Goal: Information Seeking & Learning: Compare options

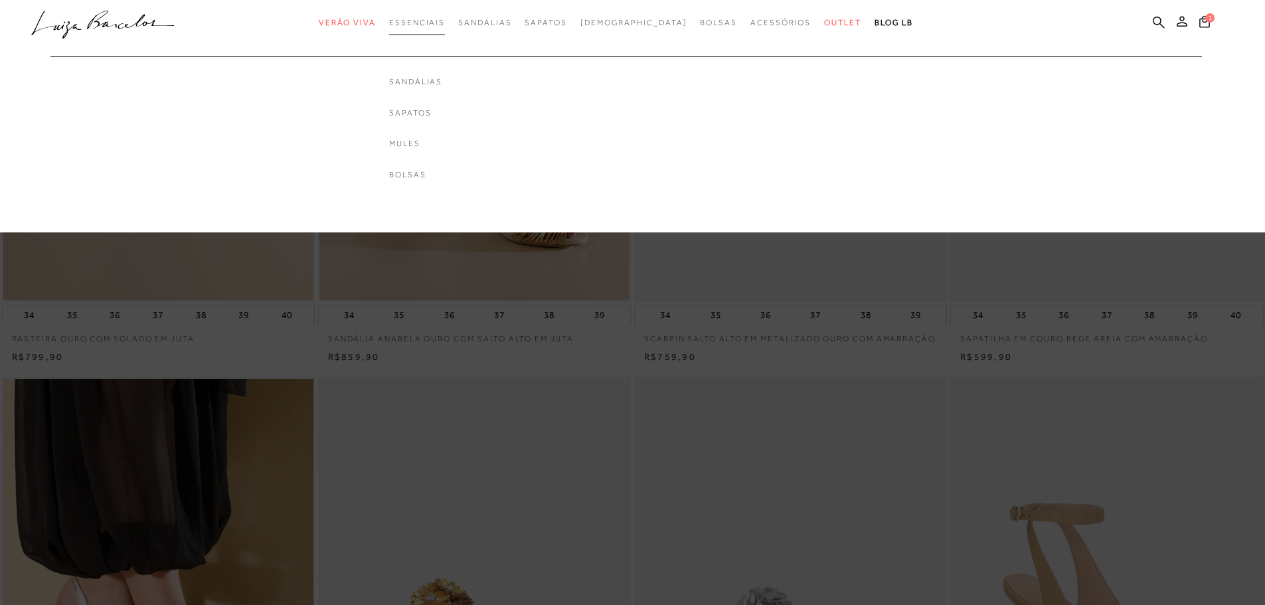
click at [429, 23] on span "Essenciais" at bounding box center [417, 22] width 56 height 9
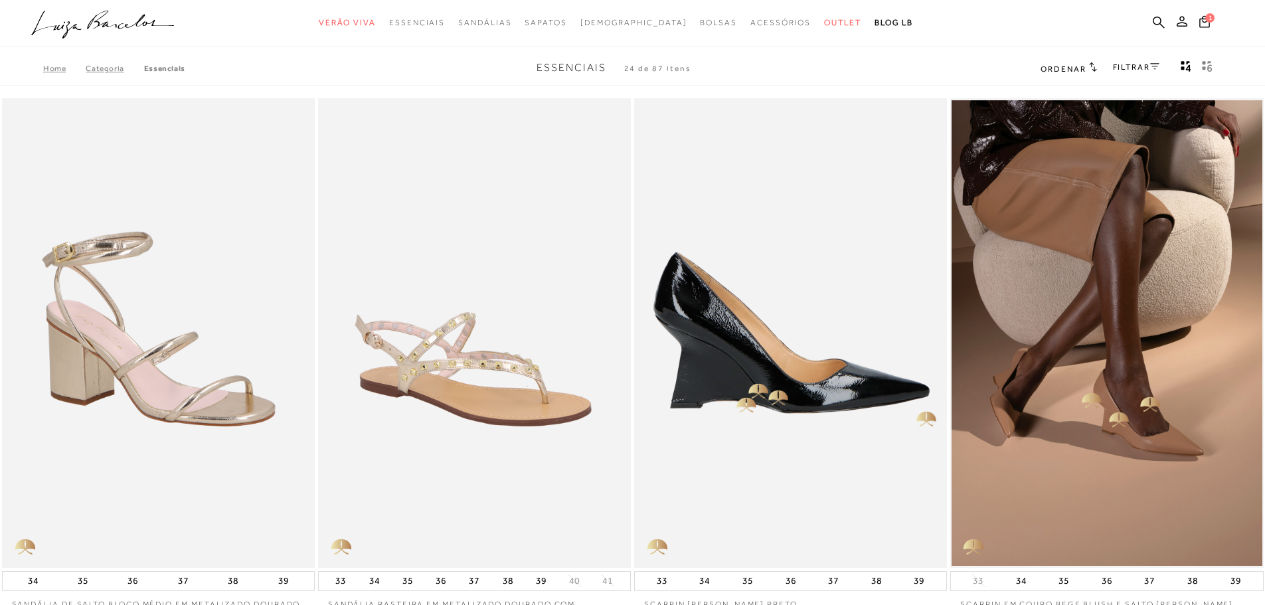
click at [765, 392] on img at bounding box center [792, 333] width 312 height 470
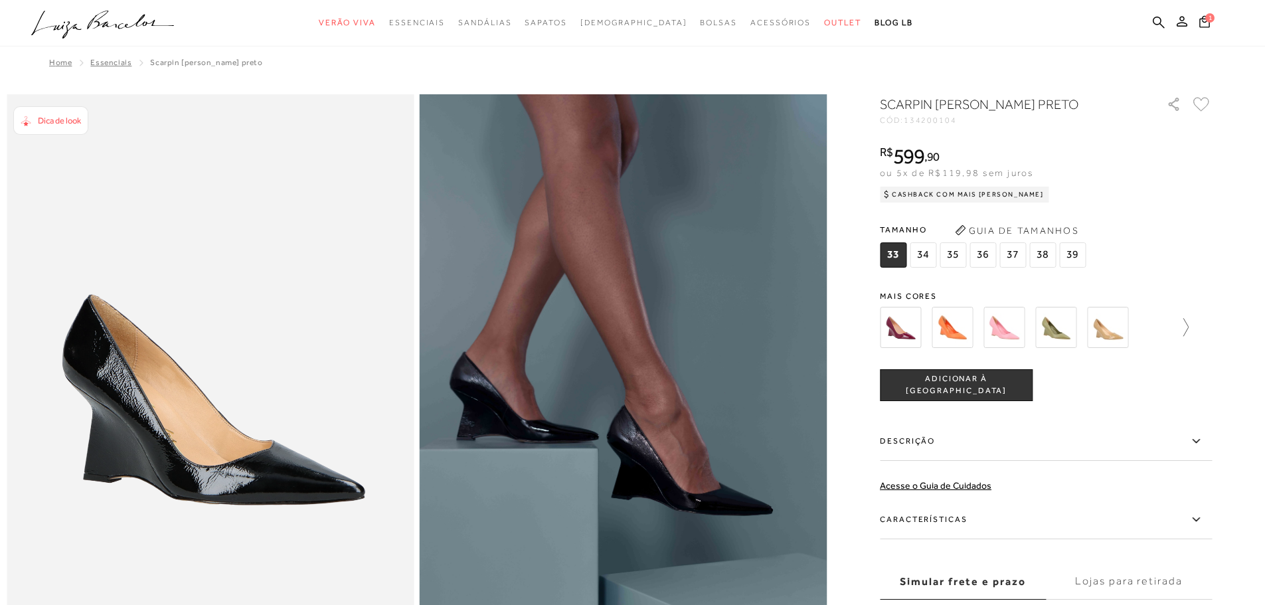
click at [1189, 337] on link at bounding box center [1179, 327] width 19 height 49
click at [1212, 329] on icon at bounding box center [1203, 327] width 19 height 19
click at [888, 327] on icon at bounding box center [889, 327] width 19 height 19
click at [1126, 331] on img at bounding box center [1131, 327] width 41 height 41
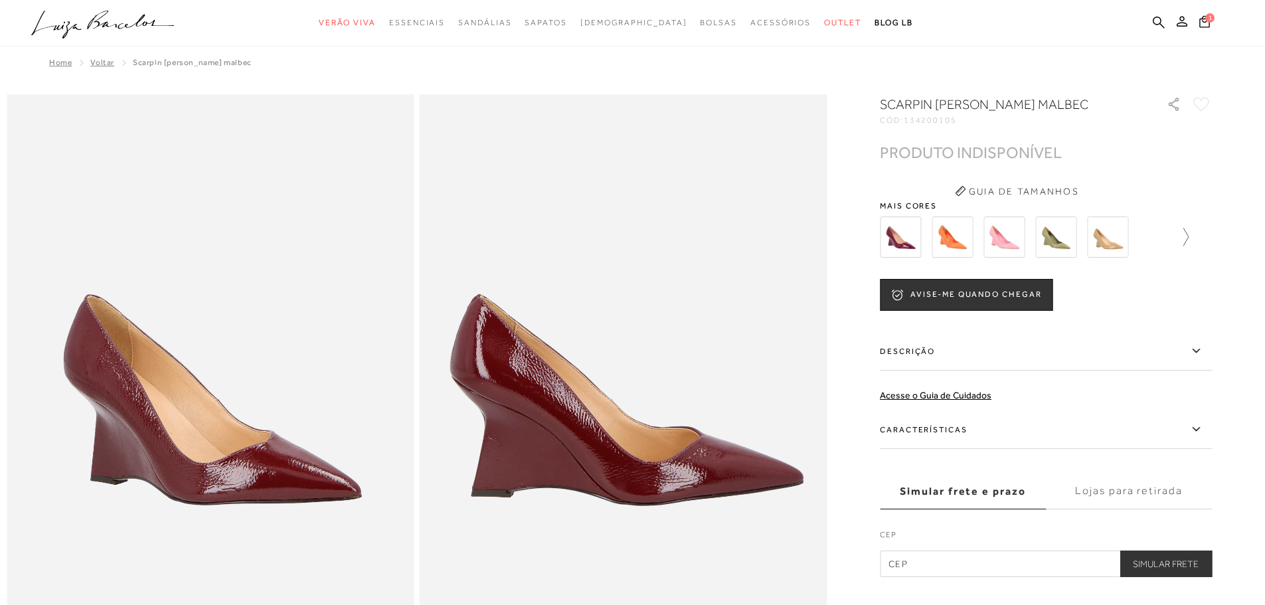
click at [1184, 238] on icon at bounding box center [1179, 237] width 19 height 19
click at [1201, 241] on icon at bounding box center [1203, 237] width 19 height 19
click at [1210, 238] on icon at bounding box center [1203, 237] width 19 height 19
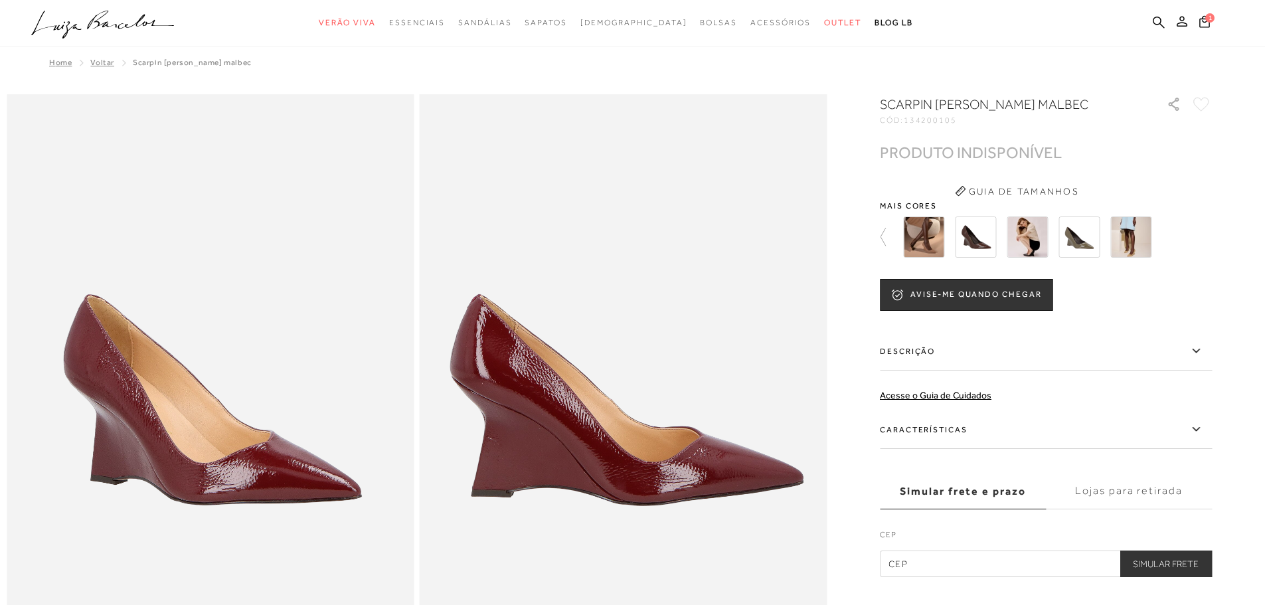
click at [961, 248] on img at bounding box center [975, 237] width 41 height 41
click at [981, 230] on img at bounding box center [975, 237] width 41 height 41
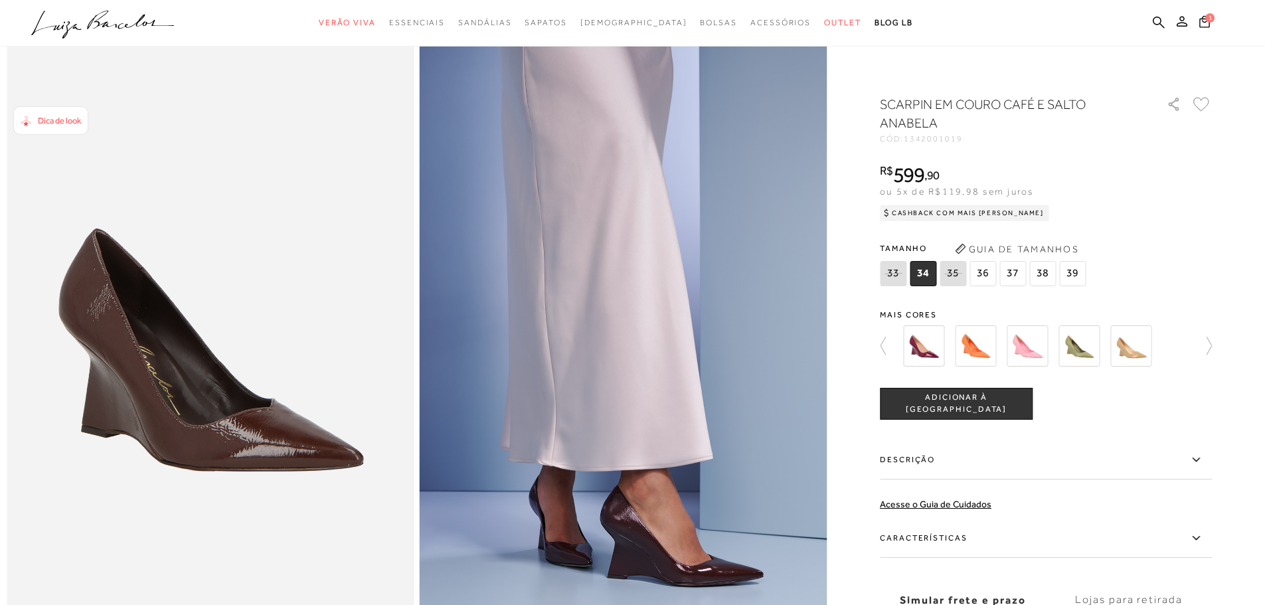
scroll to position [199, 0]
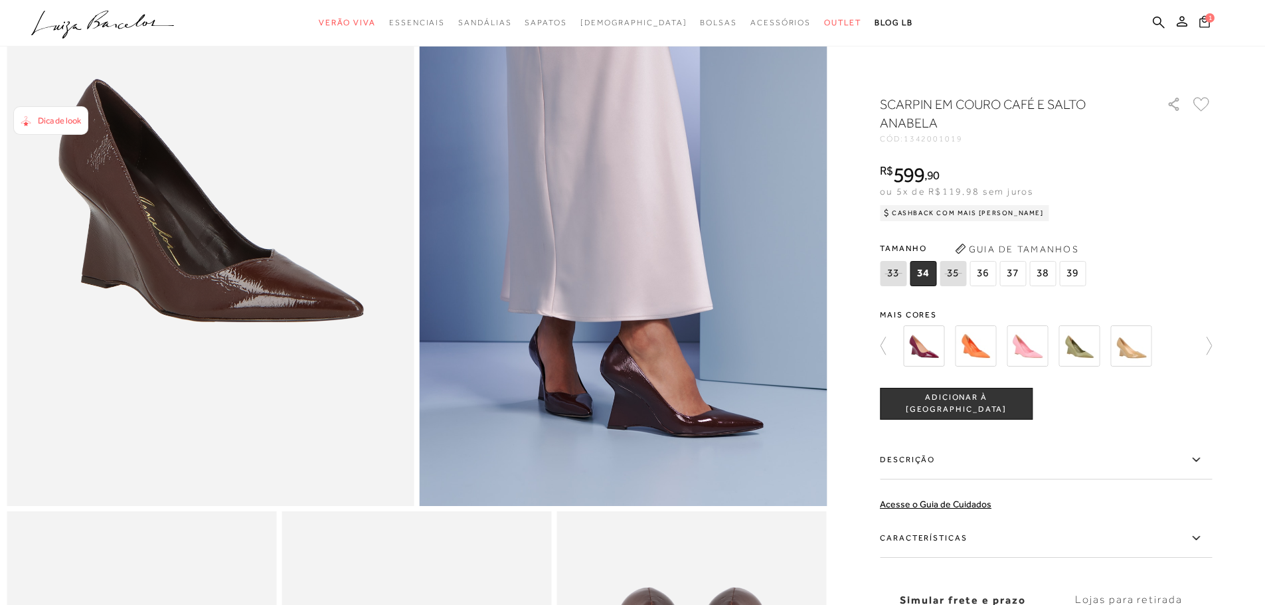
click at [1210, 23] on icon at bounding box center [1205, 21] width 11 height 12
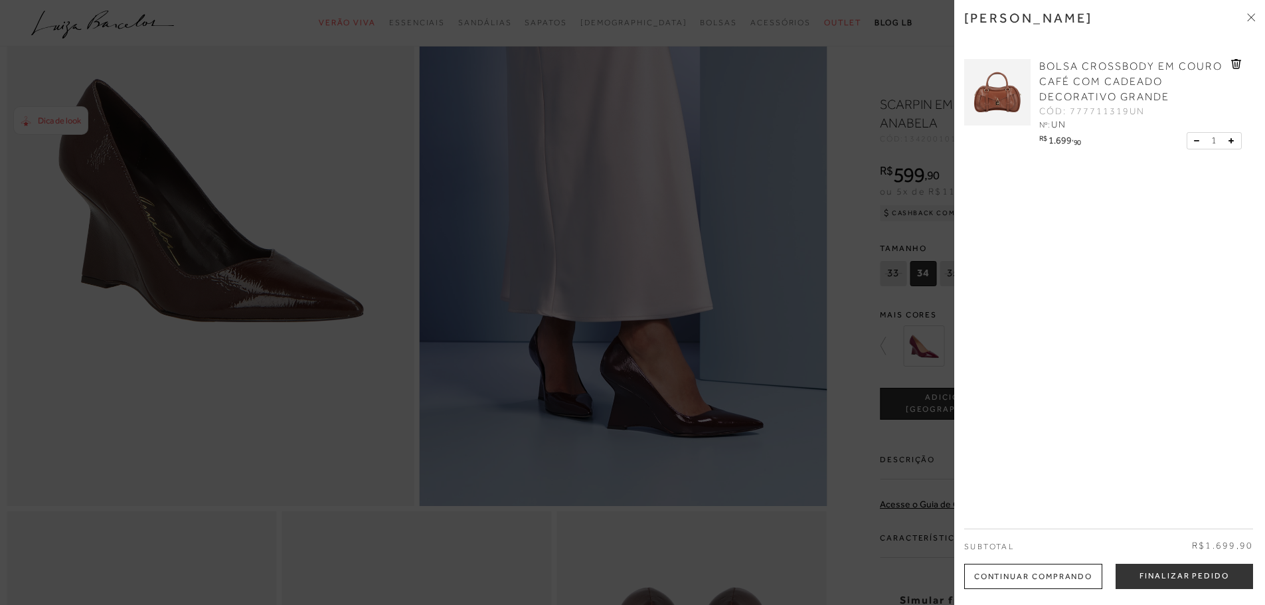
click at [1237, 64] on icon at bounding box center [1237, 64] width 1 height 5
